Goal: Find specific page/section: Find specific page/section

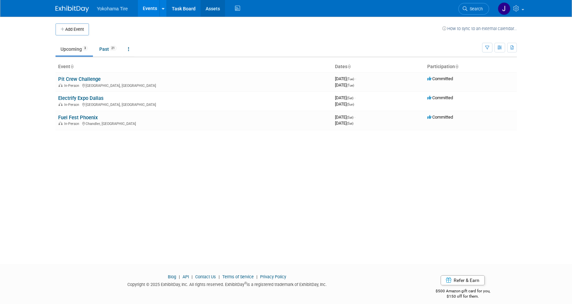
click at [210, 9] on link "Assets" at bounding box center [213, 8] width 24 height 17
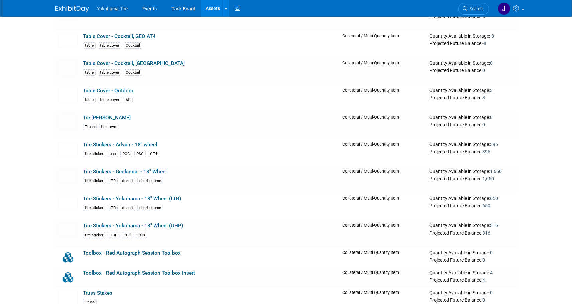
scroll to position [6804, 0]
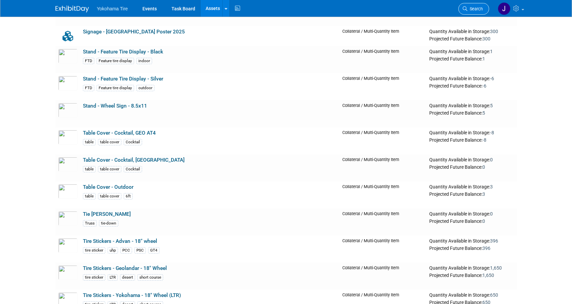
click at [476, 8] on span "Search" at bounding box center [475, 8] width 15 height 5
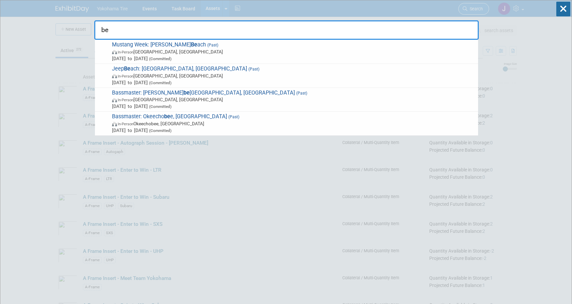
type input "b"
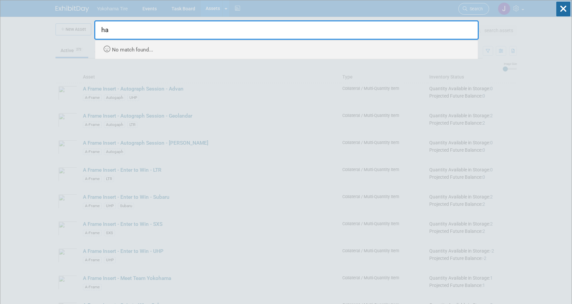
type input "h"
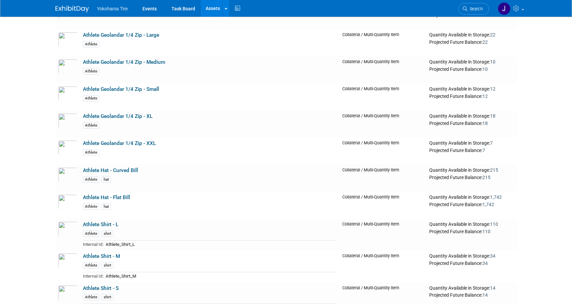
scroll to position [1305, 0]
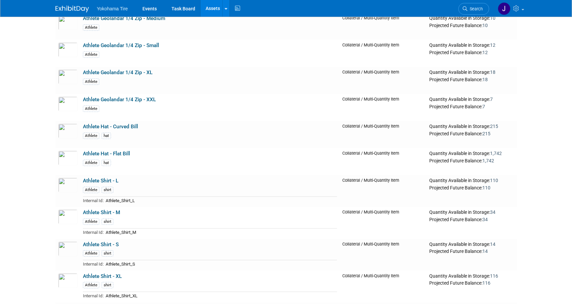
click at [476, 10] on span "Search" at bounding box center [475, 8] width 15 height 5
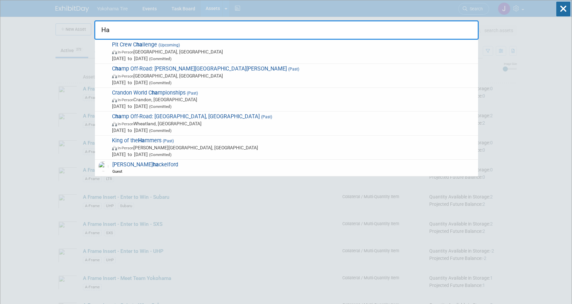
type input "H"
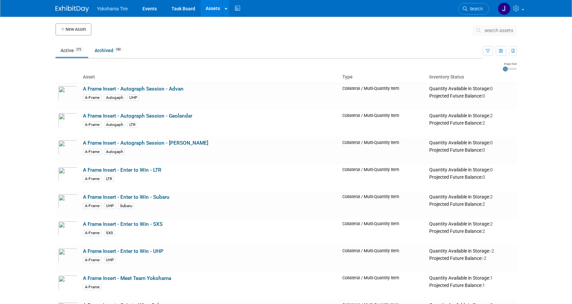
click at [498, 31] on span "search assets" at bounding box center [499, 30] width 29 height 5
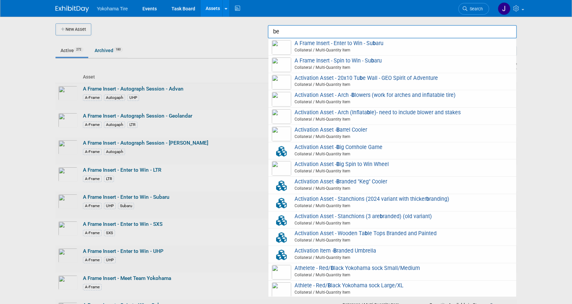
type input "b"
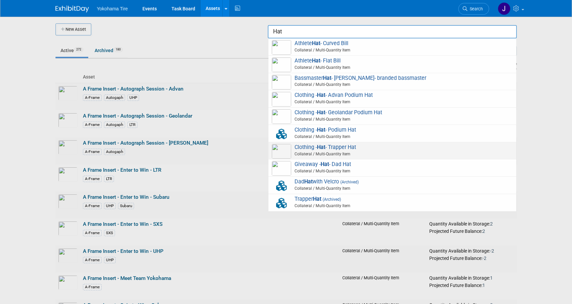
click at [356, 154] on span "Collateral / Multi-Quantity Item" at bounding box center [393, 154] width 239 height 6
type input "Clothing - Hat - Trapper Hat"
